Goal: Information Seeking & Learning: Understand process/instructions

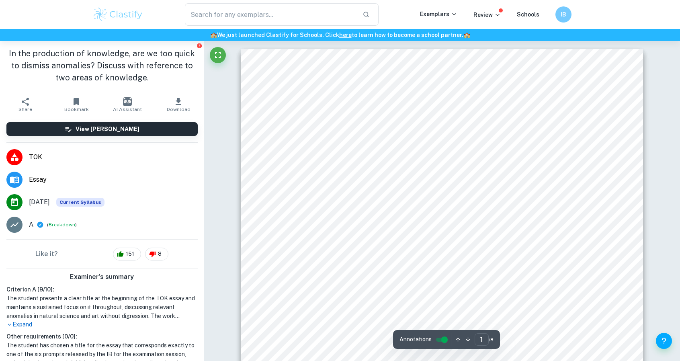
drag, startPoint x: 546, startPoint y: 67, endPoint x: 286, endPoint y: 81, distance: 260.6
click at [286, 81] on div "5. In the production of knowledge, are we too quick to dismiss anomalies? Discu…" at bounding box center [442, 309] width 402 height 520
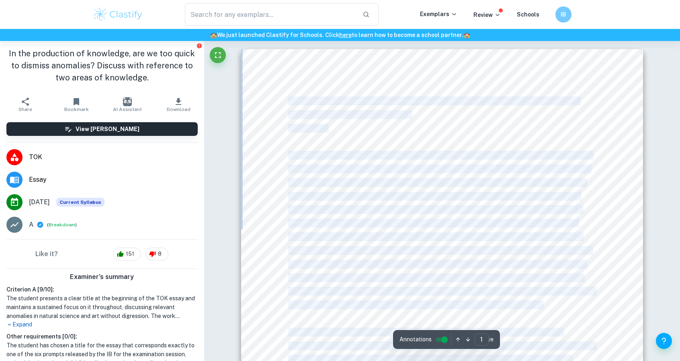
drag, startPoint x: 286, startPoint y: 81, endPoint x: 288, endPoint y: 106, distance: 25.4
click at [288, 106] on div "5. In the production of knowledge, are we too quick to dismiss anomalies? Discu…" at bounding box center [442, 309] width 402 height 520
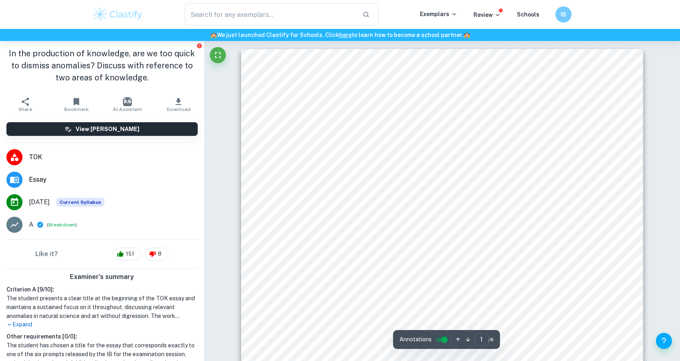
click at [333, 73] on div "5. In the production of knowledge, are we too quick to dismiss anomalies? Discu…" at bounding box center [442, 309] width 402 height 520
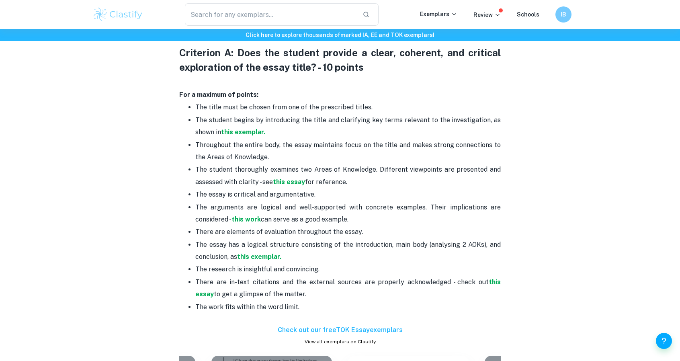
scroll to position [395, 0]
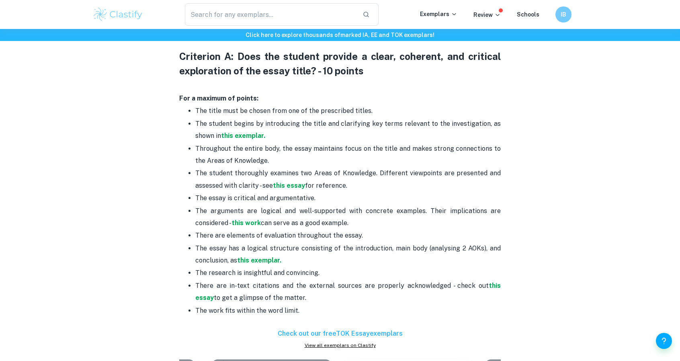
drag, startPoint x: 179, startPoint y: 52, endPoint x: 303, endPoint y: 314, distance: 289.8
click at [303, 314] on div "Are you looking for tips on how to improve your TOK Essay? You are in the right…" at bounding box center [339, 227] width 321 height 590
drag, startPoint x: 237, startPoint y: 135, endPoint x: 252, endPoint y: 160, distance: 29.9
click at [253, 163] on p "Throughout the entire body, the essay maintains focus on the title and makes st…" at bounding box center [347, 155] width 305 height 25
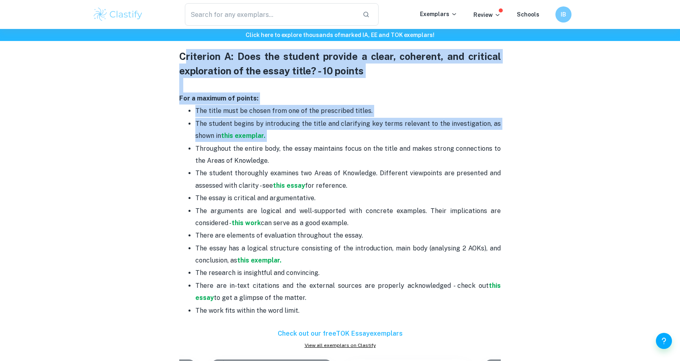
drag, startPoint x: 182, startPoint y: 60, endPoint x: 276, endPoint y: 132, distance: 117.4
click at [276, 132] on div "Are you looking for tips on how to improve your TOK Essay? You are in the right…" at bounding box center [339, 227] width 321 height 590
click at [260, 92] on p "For a maximum of points:" at bounding box center [339, 98] width 321 height 12
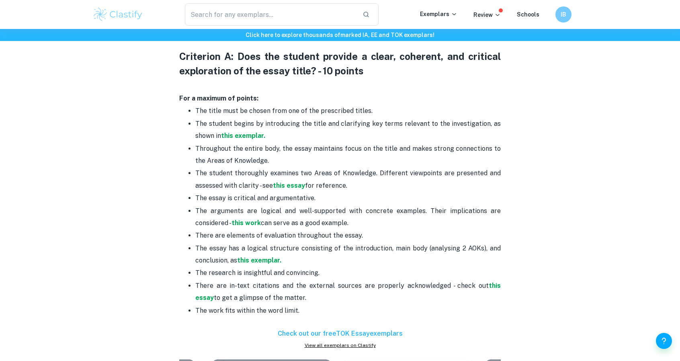
drag, startPoint x: 176, startPoint y: 57, endPoint x: 306, endPoint y: 316, distance: 289.9
click at [306, 316] on div "TOK Essay criteria and checklist By [PERSON_NAME] • [DATE] Get feedback on your…" at bounding box center [339, 139] width 495 height 945
drag, startPoint x: 255, startPoint y: 221, endPoint x: 325, endPoint y: 235, distance: 70.5
drag, startPoint x: 325, startPoint y: 235, endPoint x: 232, endPoint y: 165, distance: 116.1
copy div "Loremipsu D: Sita con adipisc elitsed d eiusm, temporin, utl etdolore magnaaliq…"
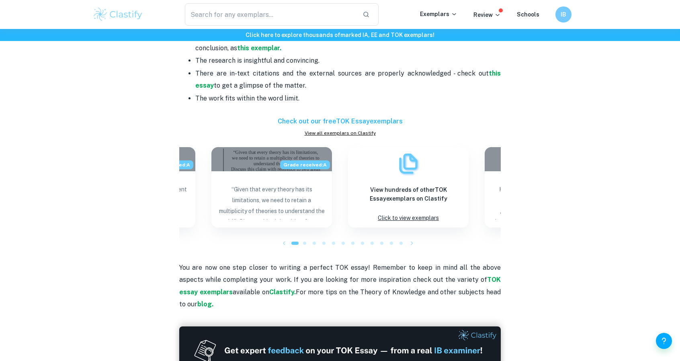
scroll to position [608, 0]
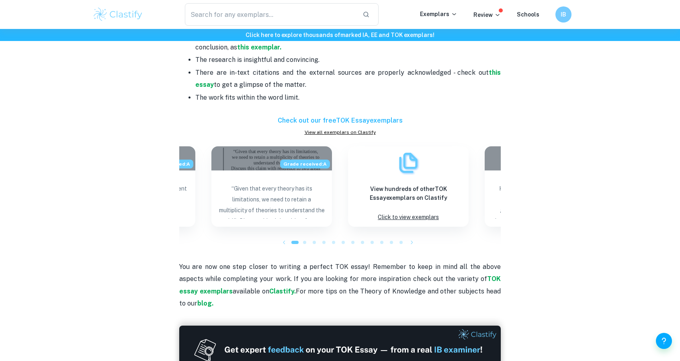
click at [337, 256] on p "You are now one step closer to writing a perfect TOK essay! Remember to keep in…" at bounding box center [339, 278] width 321 height 61
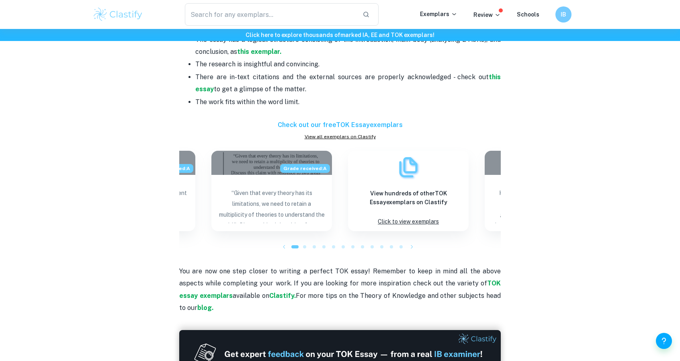
scroll to position [603, 0]
click at [412, 249] on icon "button" at bounding box center [412, 247] width 8 height 8
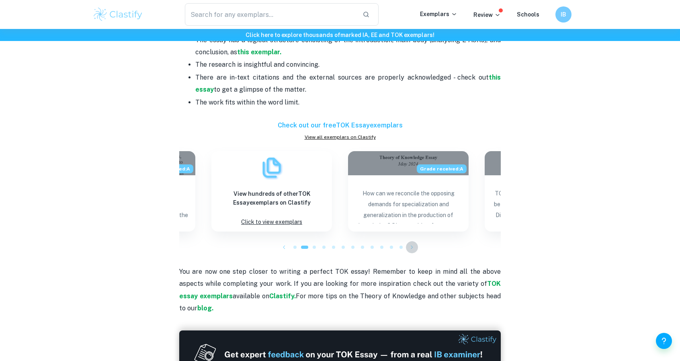
click at [412, 249] on icon "button" at bounding box center [412, 247] width 8 height 8
